Goal: Transaction & Acquisition: Purchase product/service

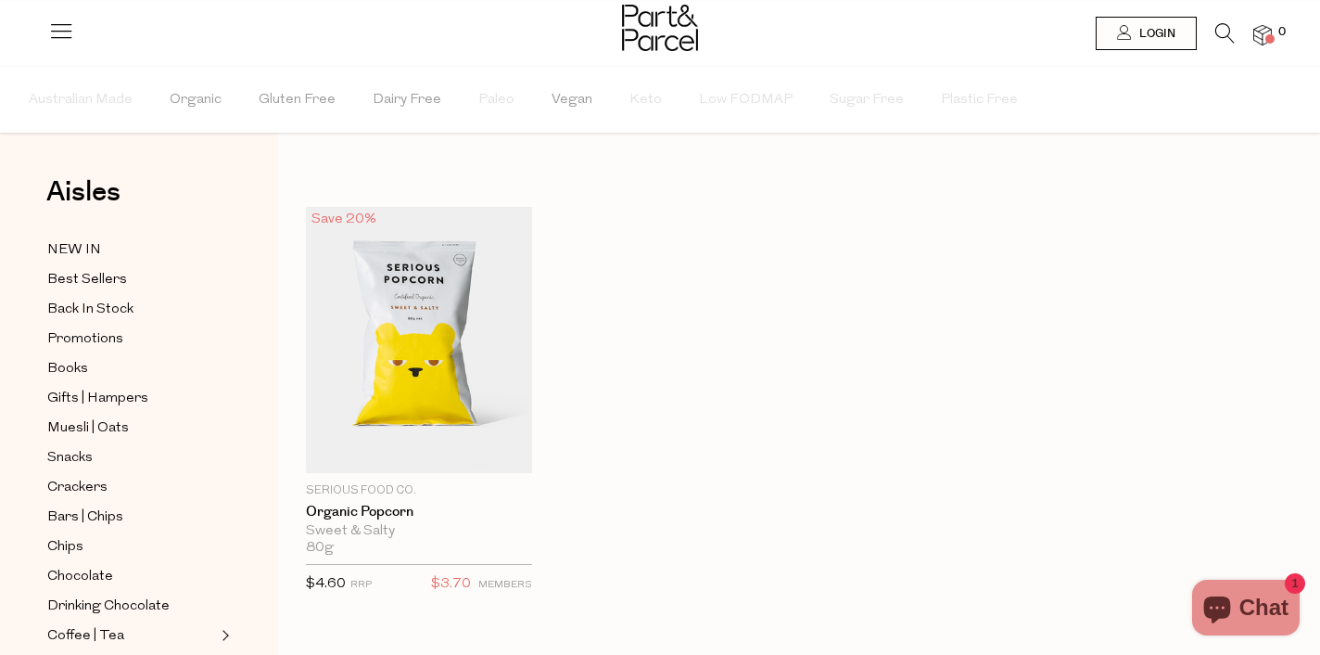
click at [1221, 40] on icon at bounding box center [1225, 33] width 19 height 20
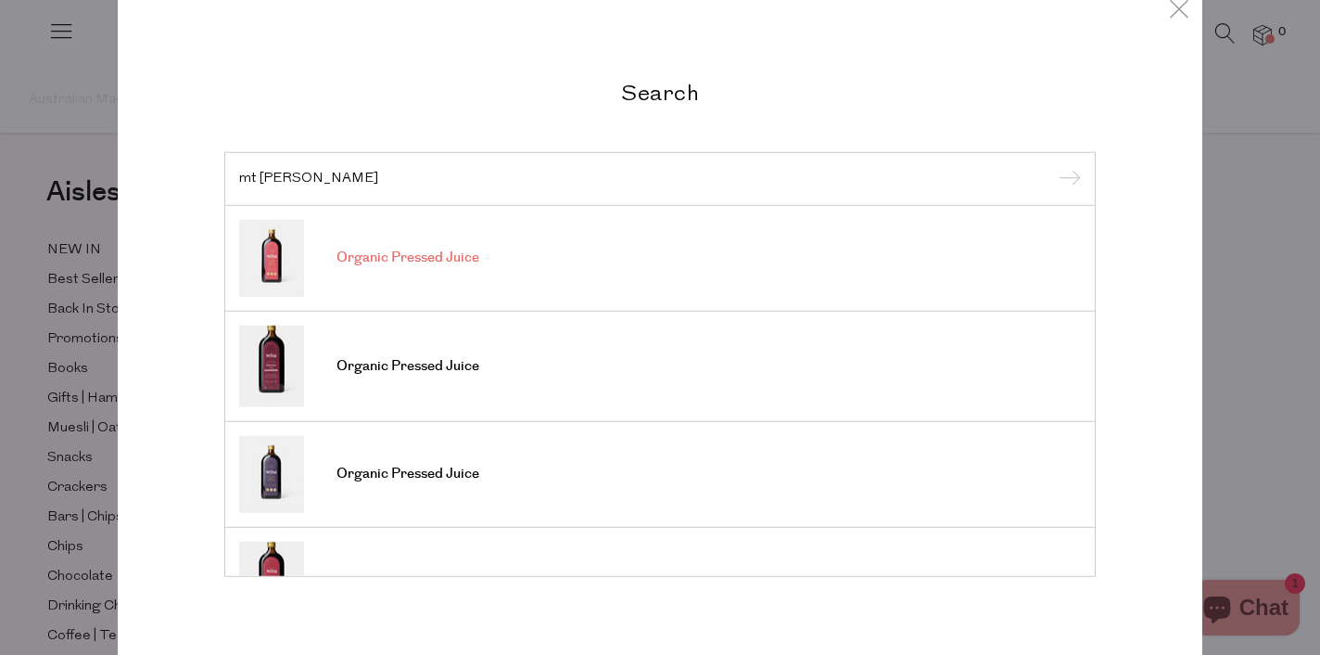
type input "mt wilder"
click at [1053, 166] on input "submit" at bounding box center [1067, 180] width 28 height 28
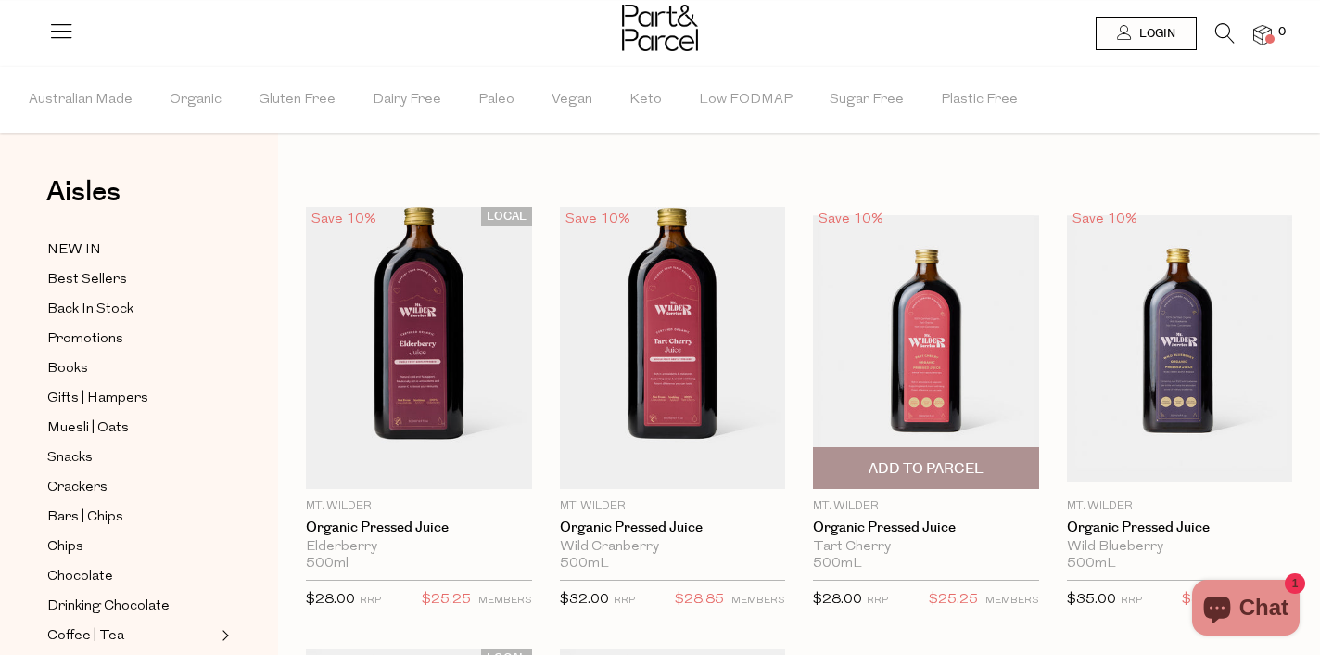
click at [886, 344] on img at bounding box center [926, 348] width 226 height 266
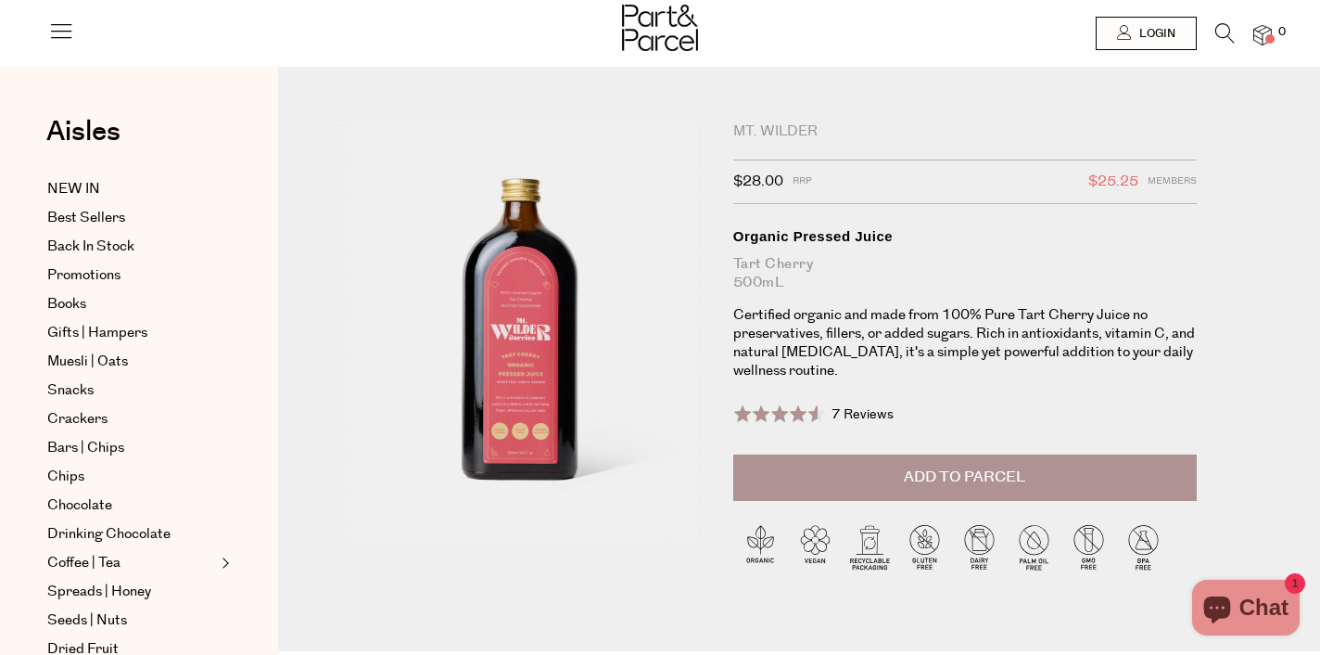
drag, startPoint x: 551, startPoint y: 252, endPoint x: 924, endPoint y: 27, distance: 435.6
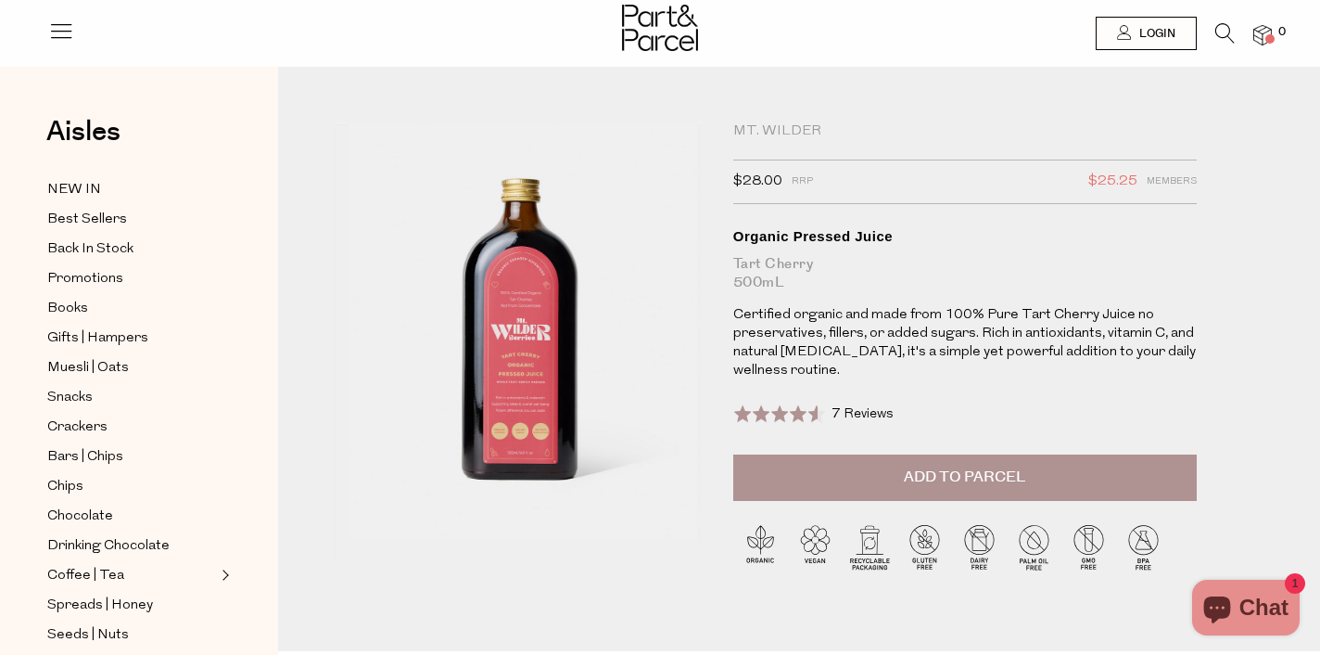
click at [1232, 35] on icon at bounding box center [1225, 33] width 19 height 20
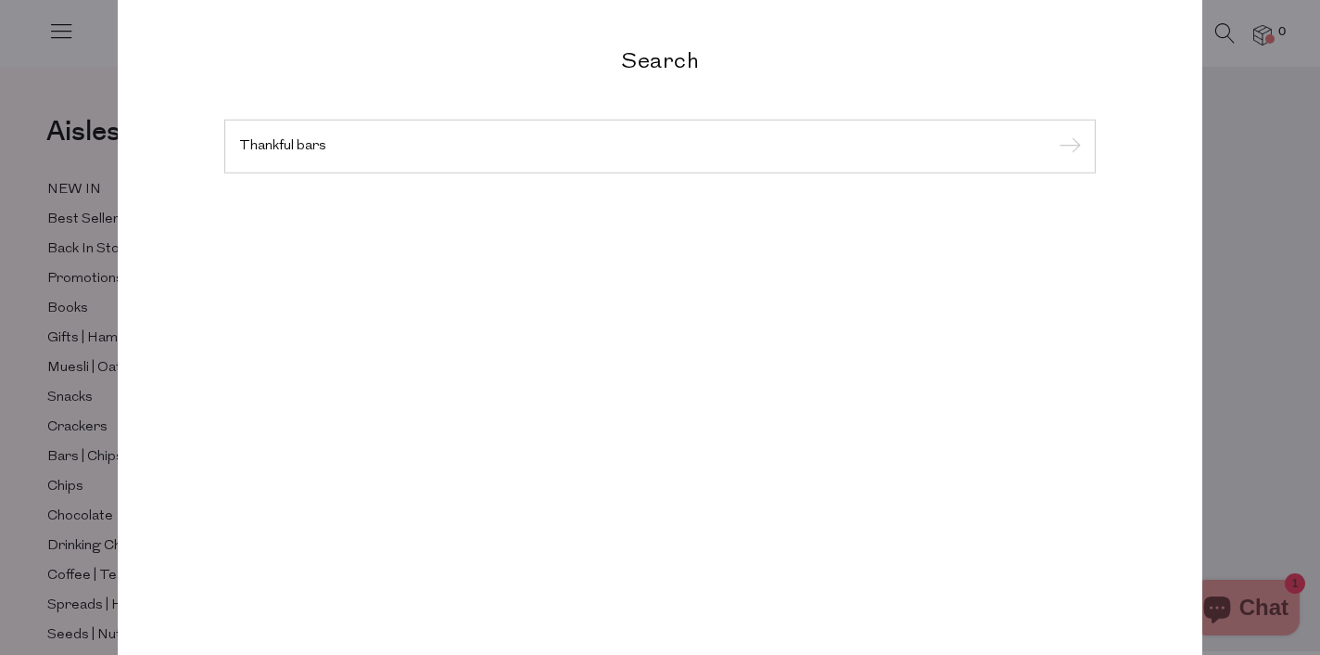
type input "Thankful bars"
click at [1053, 134] on input "submit" at bounding box center [1067, 148] width 28 height 28
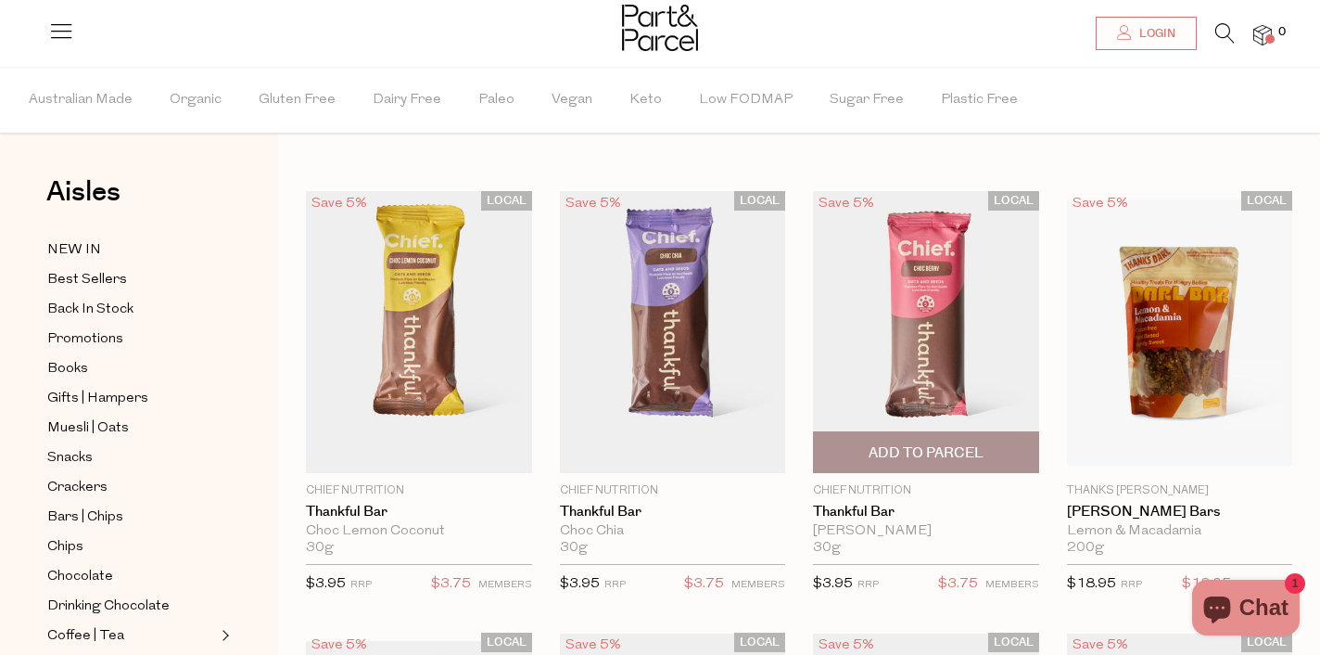
scroll to position [14, 0]
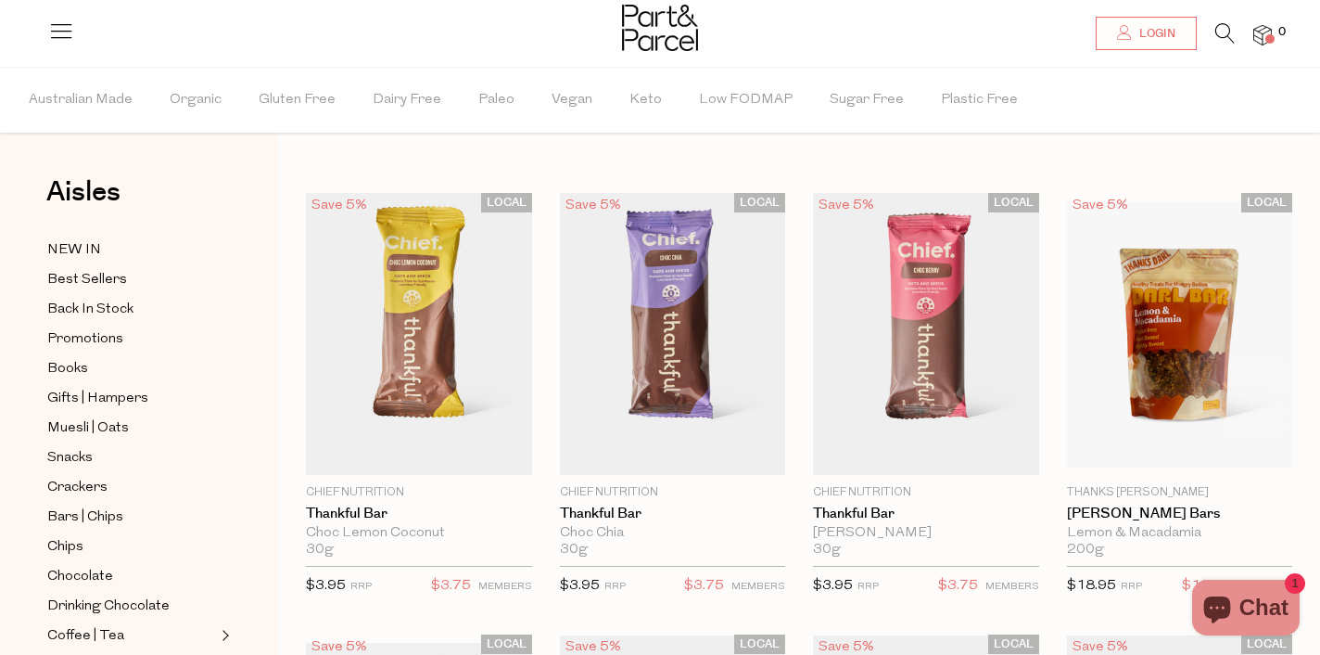
click at [1222, 37] on icon at bounding box center [1225, 33] width 19 height 20
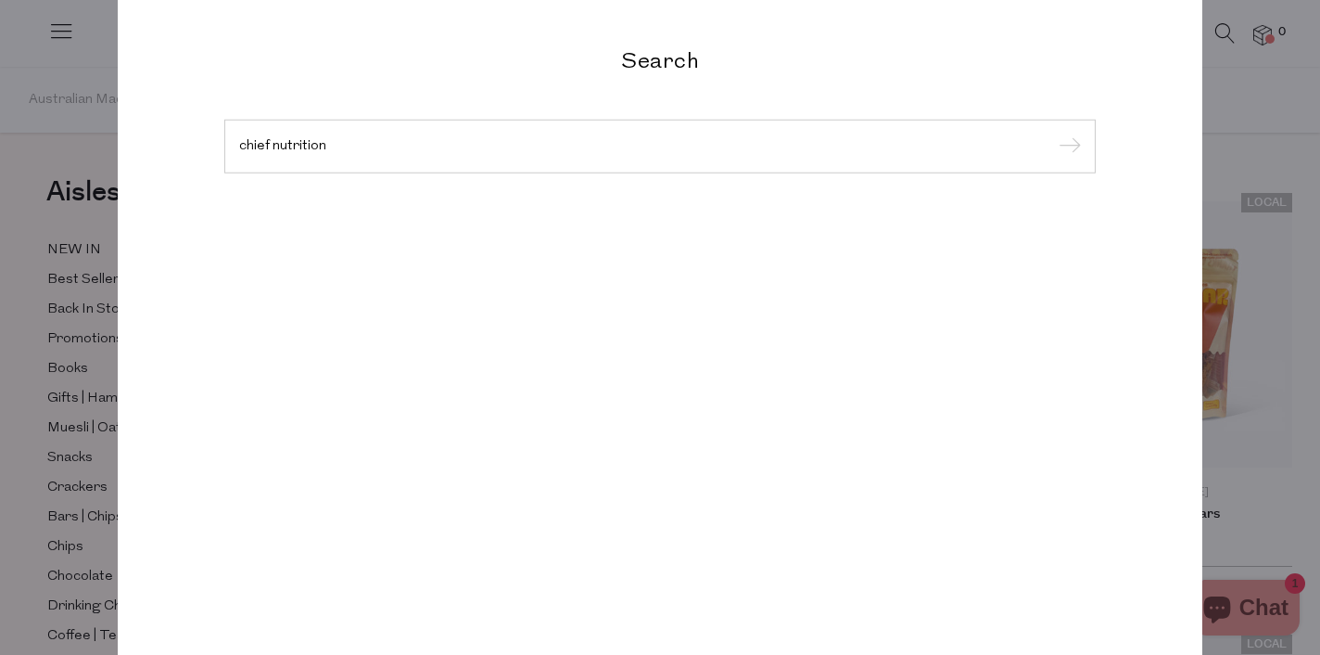
type input "chief nutrition"
click at [1053, 134] on input "submit" at bounding box center [1067, 148] width 28 height 28
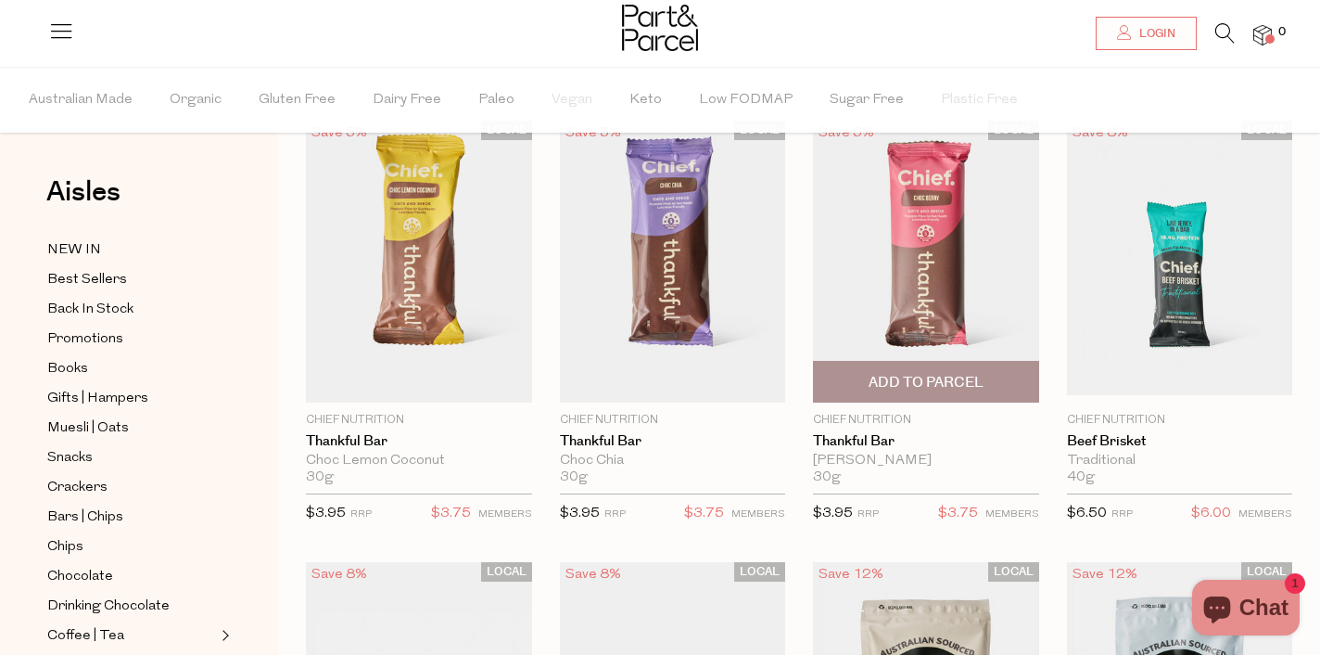
scroll to position [83, 0]
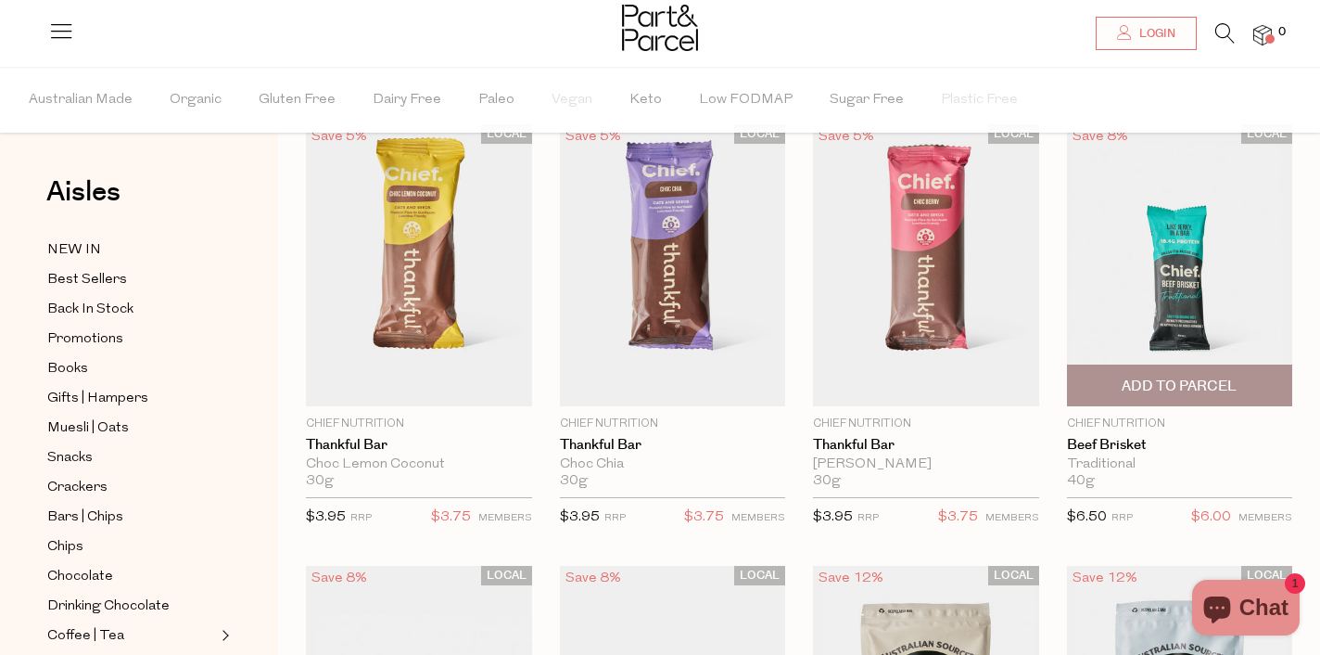
click at [1179, 300] on img at bounding box center [1180, 266] width 226 height 266
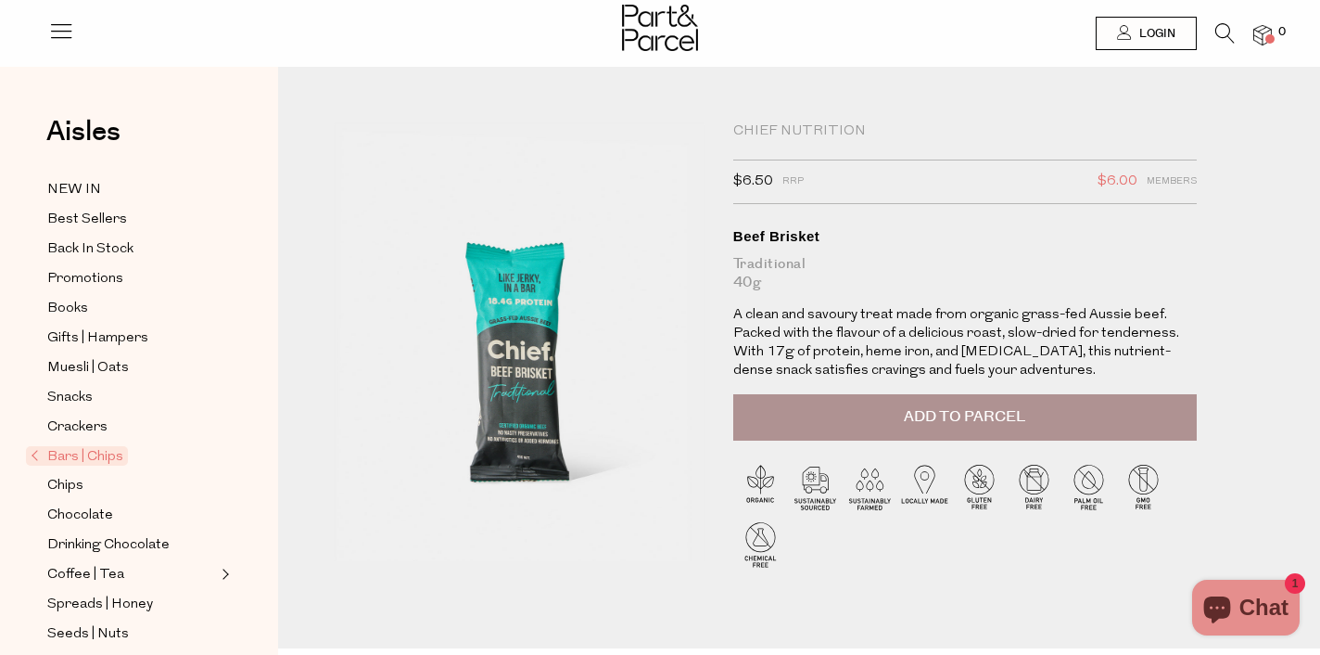
drag, startPoint x: 530, startPoint y: 261, endPoint x: 953, endPoint y: 7, distance: 493.3
